Goal: Information Seeking & Learning: Learn about a topic

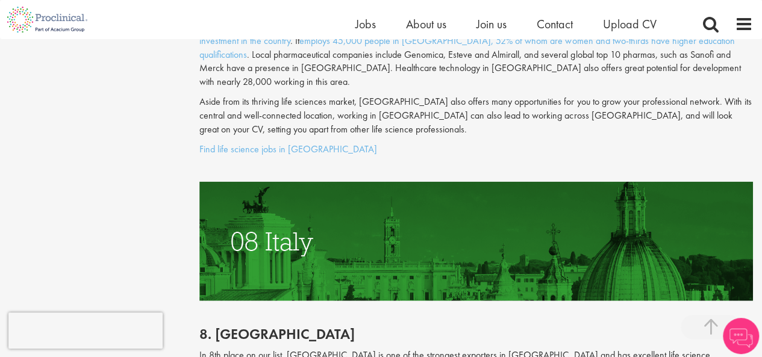
scroll to position [1226, 0]
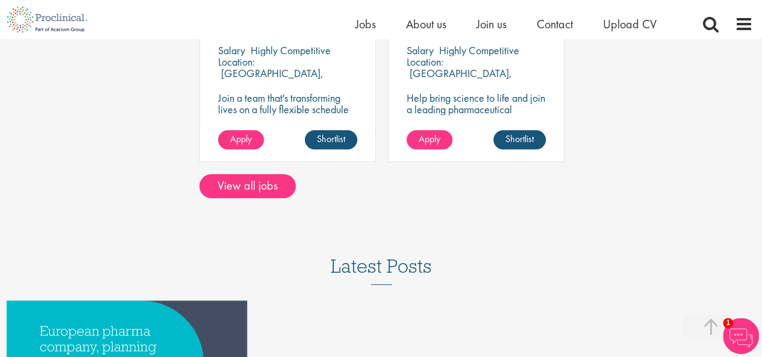
scroll to position [423, 0]
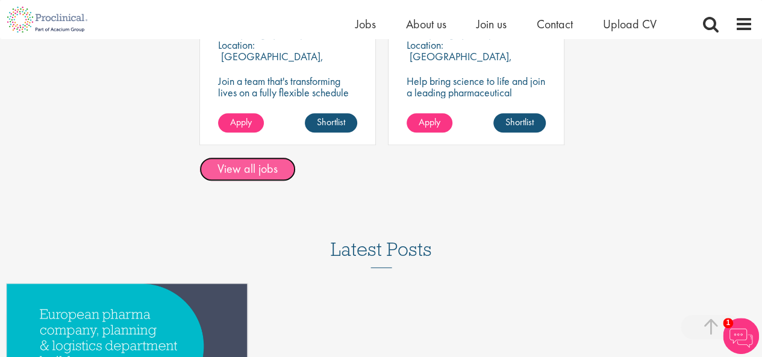
click at [257, 160] on link "View all jobs" at bounding box center [247, 169] width 96 height 24
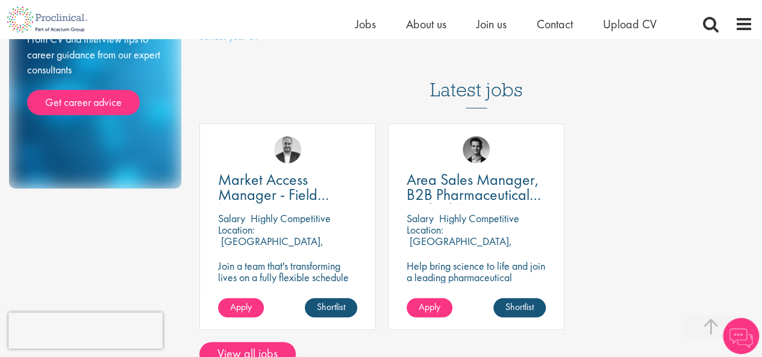
scroll to position [222, 0]
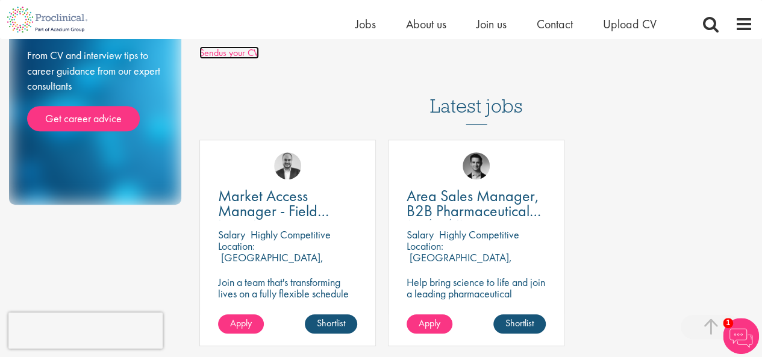
click at [239, 46] on link "Sendus your CV" at bounding box center [229, 52] width 60 height 13
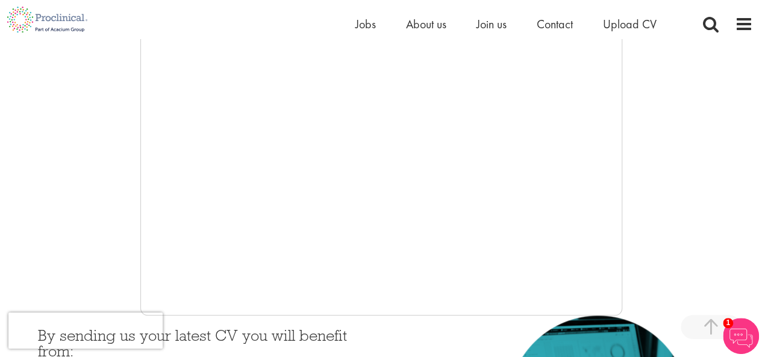
scroll to position [295, 0]
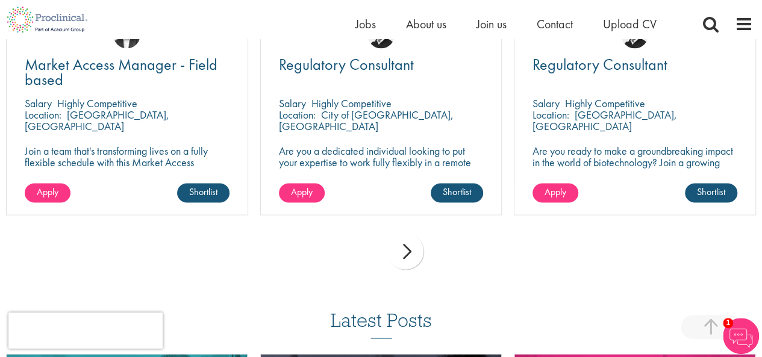
scroll to position [908, 0]
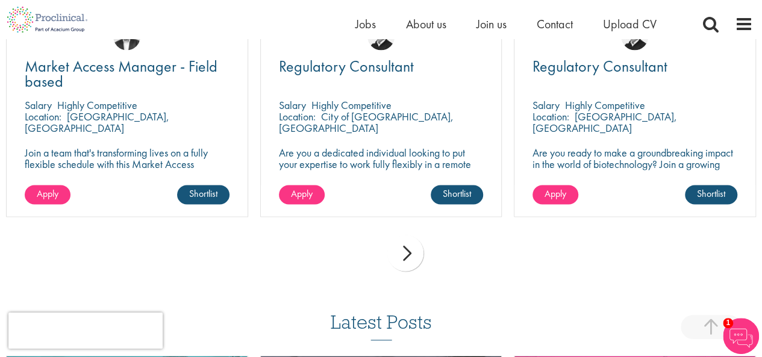
click at [400, 259] on div "next" at bounding box center [406, 253] width 36 height 36
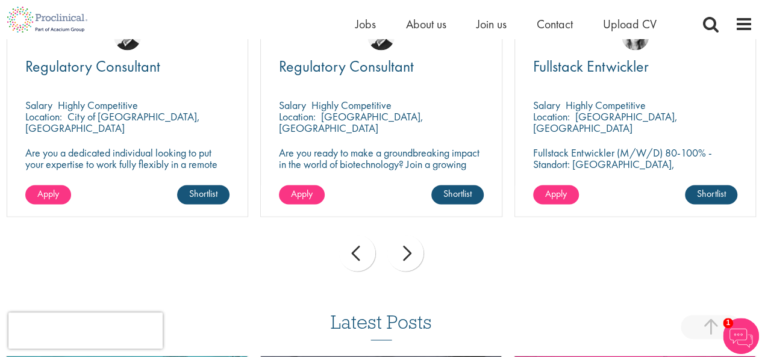
click at [400, 259] on div "next" at bounding box center [406, 253] width 36 height 36
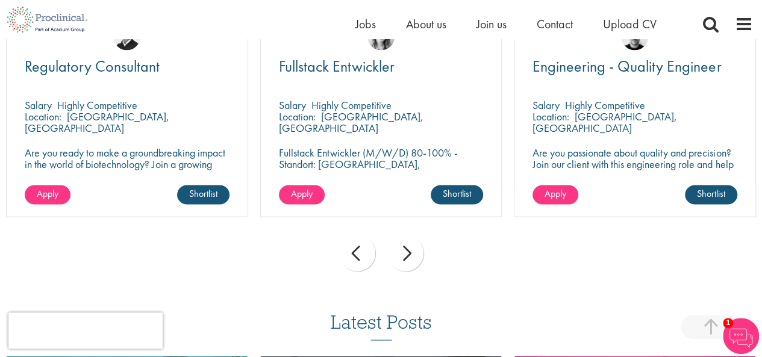
click at [400, 259] on div "next" at bounding box center [406, 253] width 36 height 36
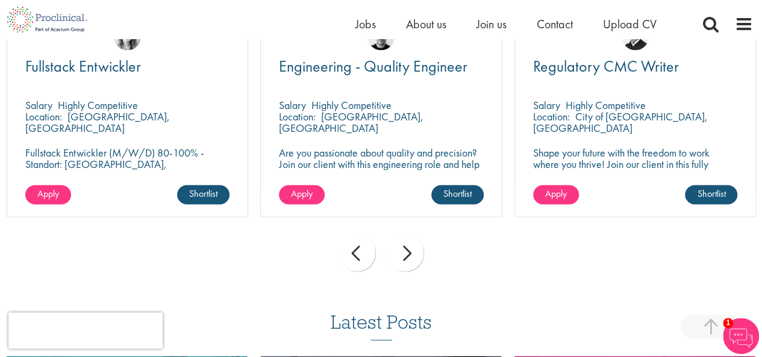
click at [400, 259] on div "next" at bounding box center [406, 253] width 36 height 36
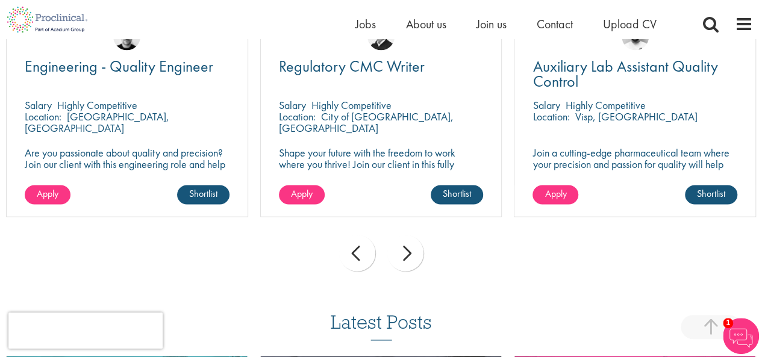
click at [400, 259] on div "next" at bounding box center [406, 253] width 36 height 36
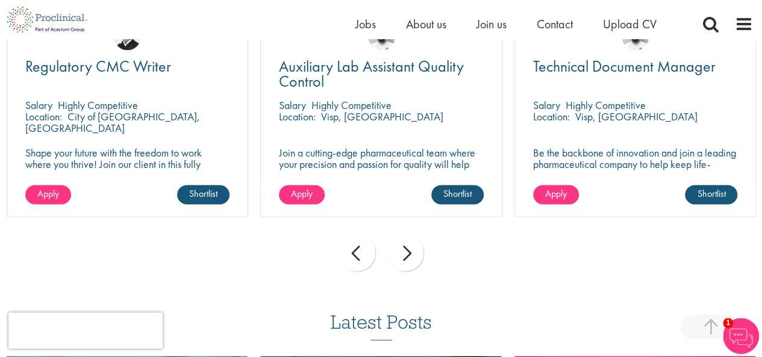
click at [400, 259] on div "next" at bounding box center [406, 253] width 36 height 36
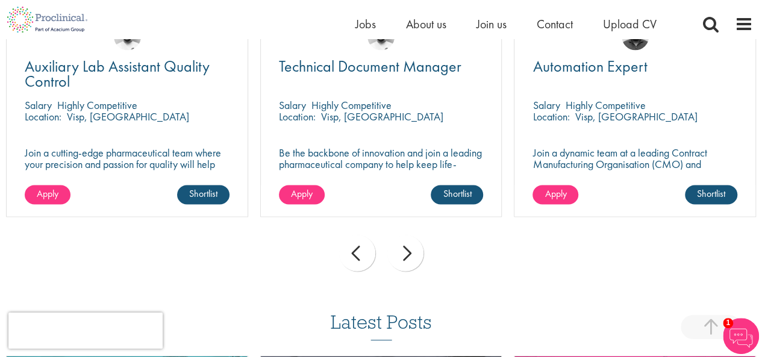
click at [400, 259] on div "next" at bounding box center [406, 253] width 36 height 36
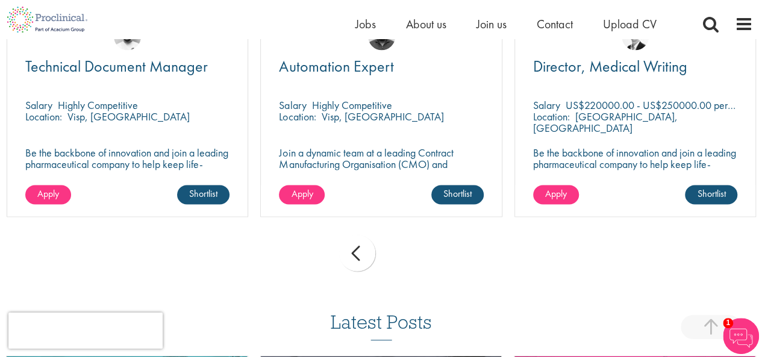
click at [401, 259] on div "prev next" at bounding box center [381, 255] width 762 height 52
click at [339, 253] on div "prev" at bounding box center [357, 253] width 36 height 36
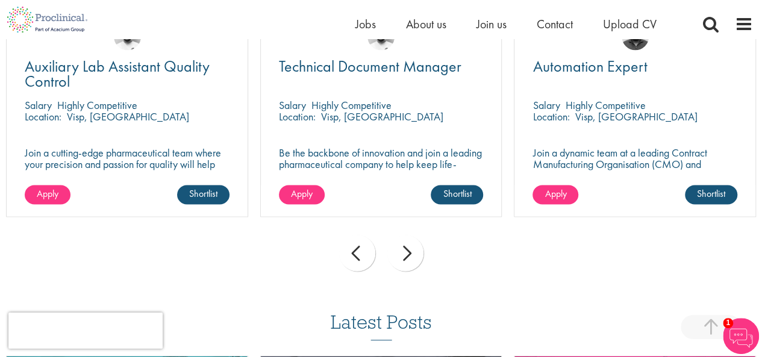
click at [339, 253] on div "prev" at bounding box center [357, 253] width 36 height 36
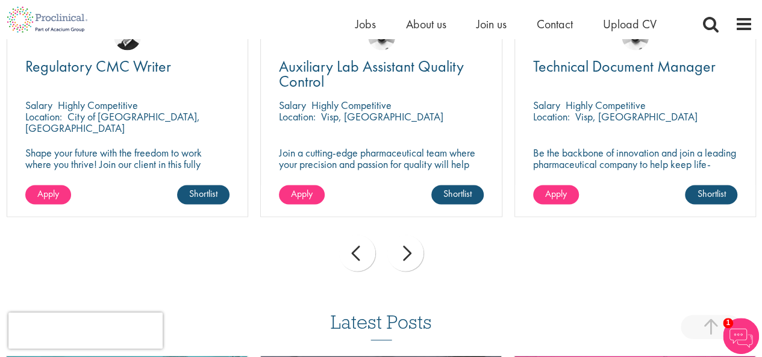
click at [339, 253] on div "prev" at bounding box center [357, 253] width 36 height 36
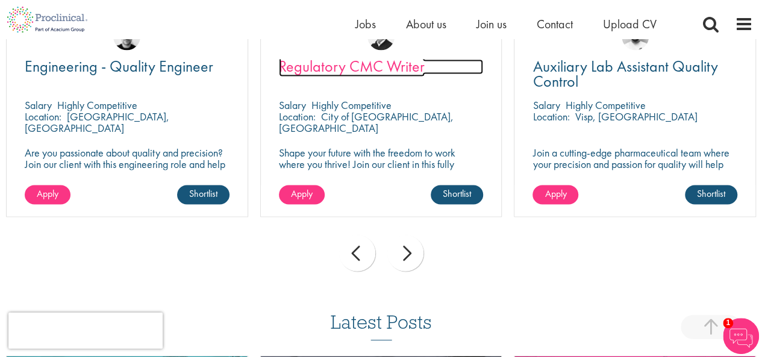
click at [334, 71] on span "Regulatory CMC Writer" at bounding box center [352, 66] width 146 height 20
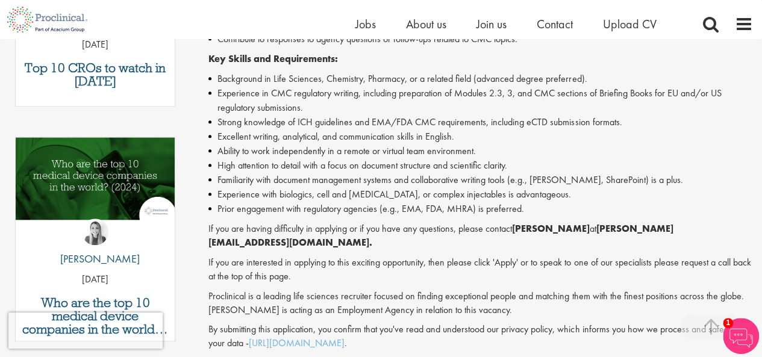
scroll to position [541, 0]
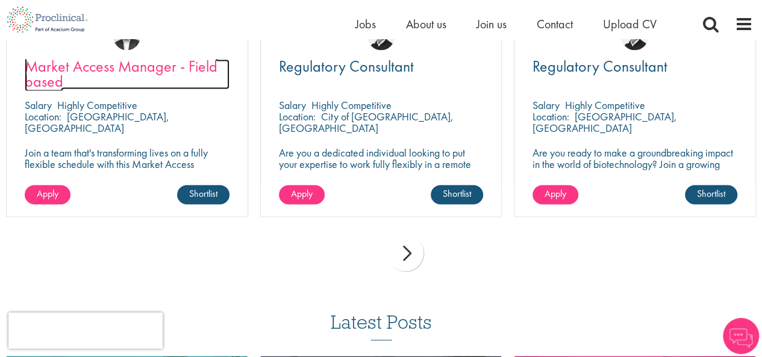
click at [102, 62] on span "Market Access Manager - Field based" at bounding box center [121, 74] width 193 height 36
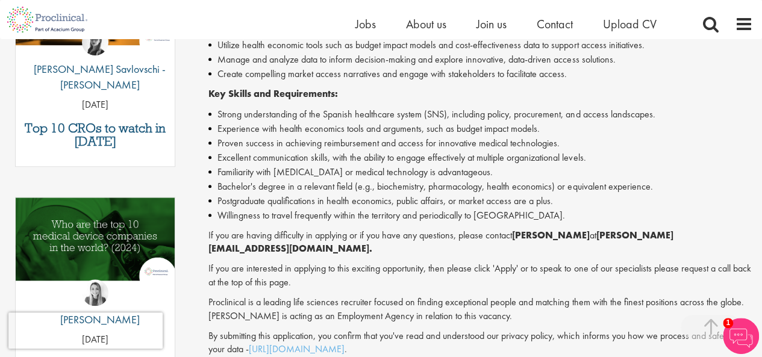
scroll to position [499, 0]
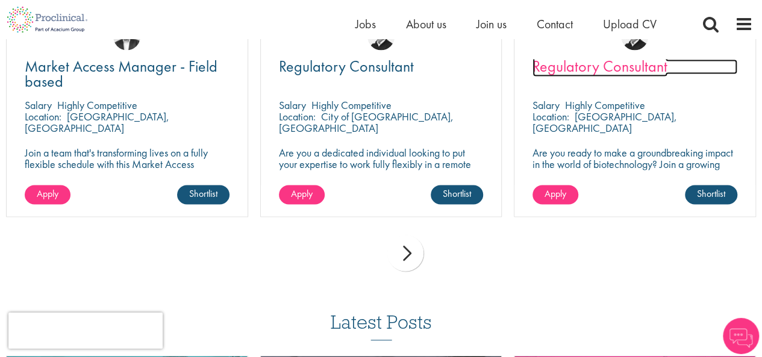
click at [604, 68] on span "Regulatory Consultant" at bounding box center [600, 66] width 135 height 20
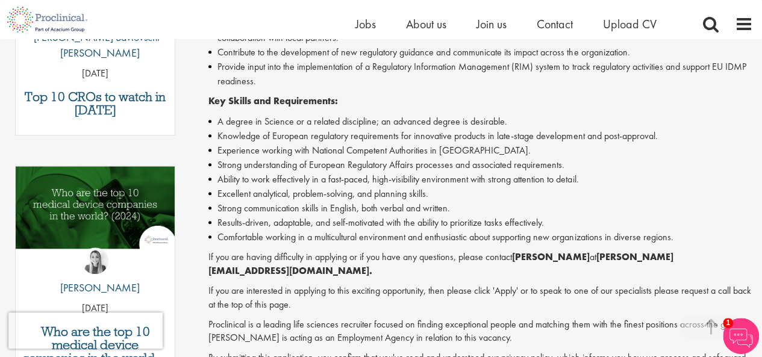
scroll to position [509, 0]
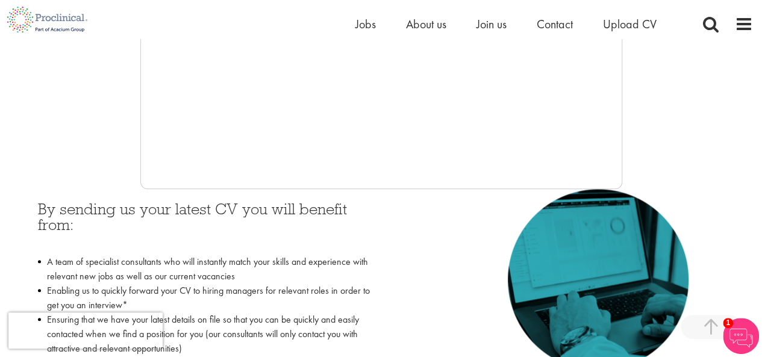
scroll to position [405, 0]
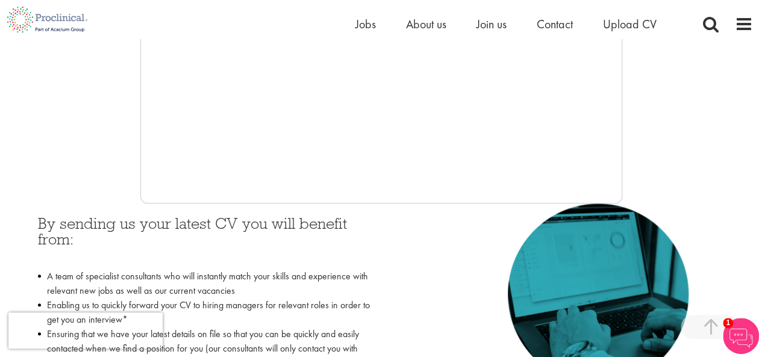
drag, startPoint x: 624, startPoint y: 124, endPoint x: 624, endPoint y: 130, distance: 6.1
click at [624, 130] on div at bounding box center [381, 23] width 744 height 362
drag, startPoint x: 623, startPoint y: 113, endPoint x: 624, endPoint y: 151, distance: 37.4
click at [624, 151] on div at bounding box center [381, 23] width 744 height 362
drag, startPoint x: 624, startPoint y: 116, endPoint x: 621, endPoint y: 162, distance: 45.3
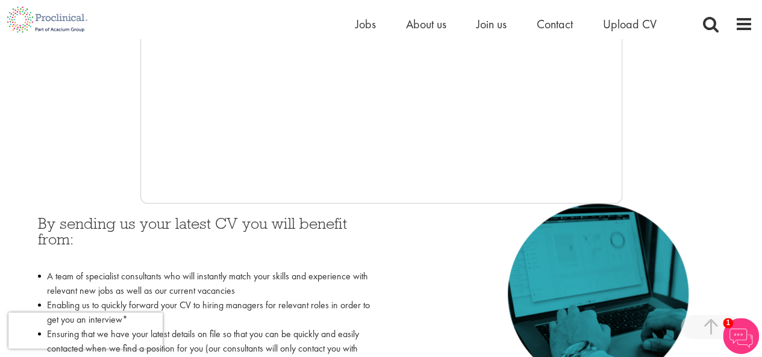
click at [621, 162] on div at bounding box center [381, 23] width 744 height 362
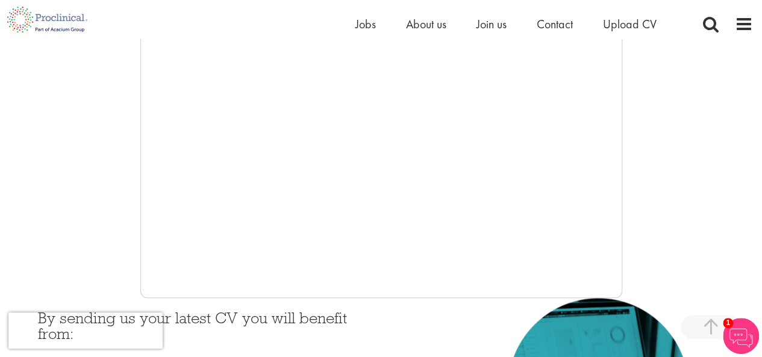
scroll to position [340, 0]
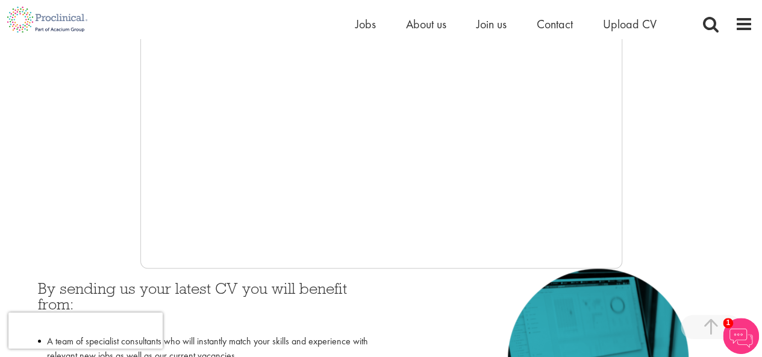
drag, startPoint x: 621, startPoint y: 164, endPoint x: 623, endPoint y: 179, distance: 15.1
click at [623, 179] on div at bounding box center [381, 88] width 744 height 362
